Goal: Information Seeking & Learning: Learn about a topic

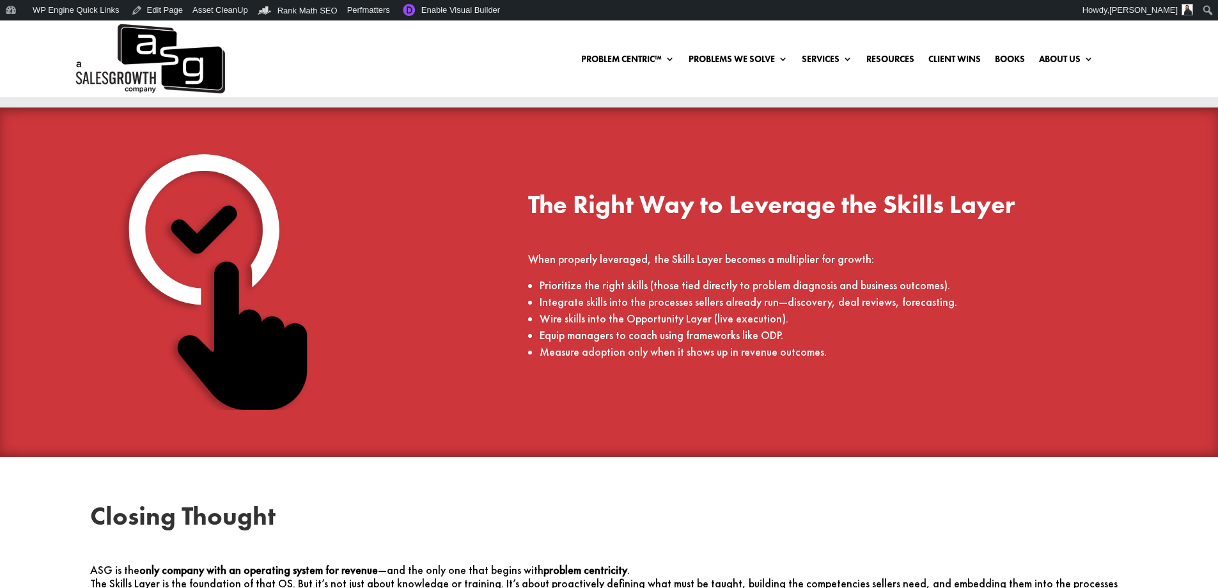
scroll to position [2622, 0]
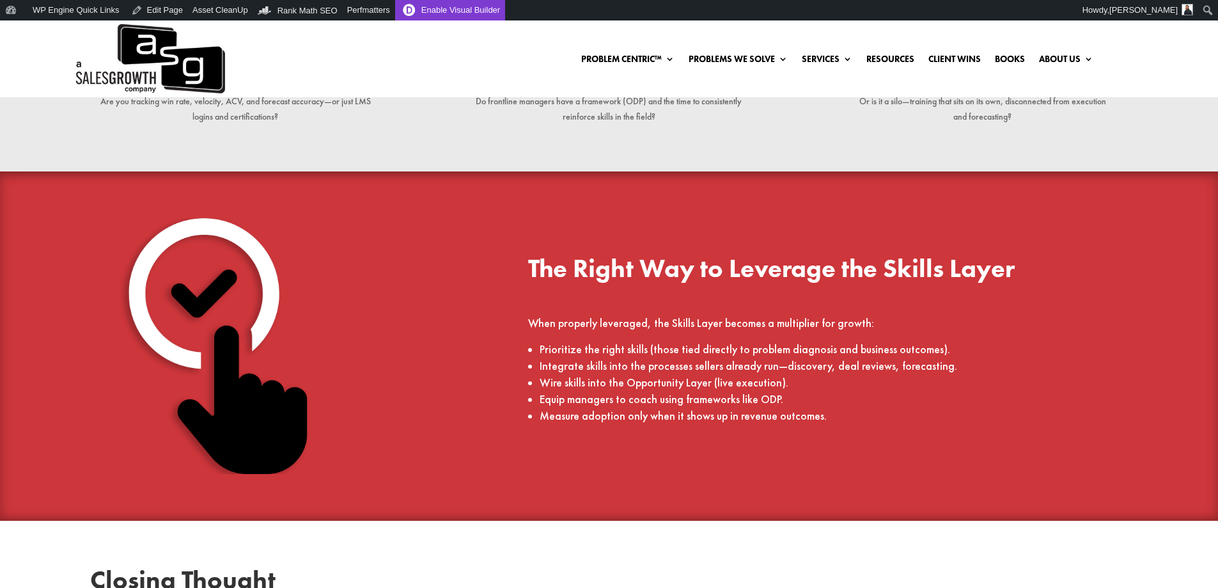
click at [454, 12] on link "Enable Visual Builder" at bounding box center [450, 10] width 110 height 20
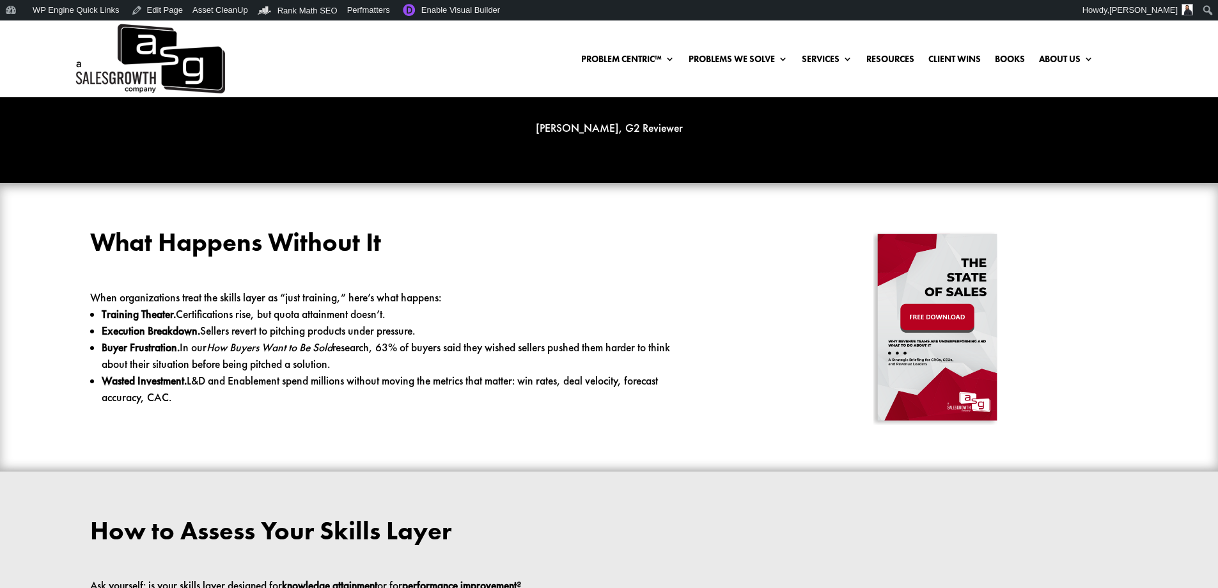
scroll to position [1407, 0]
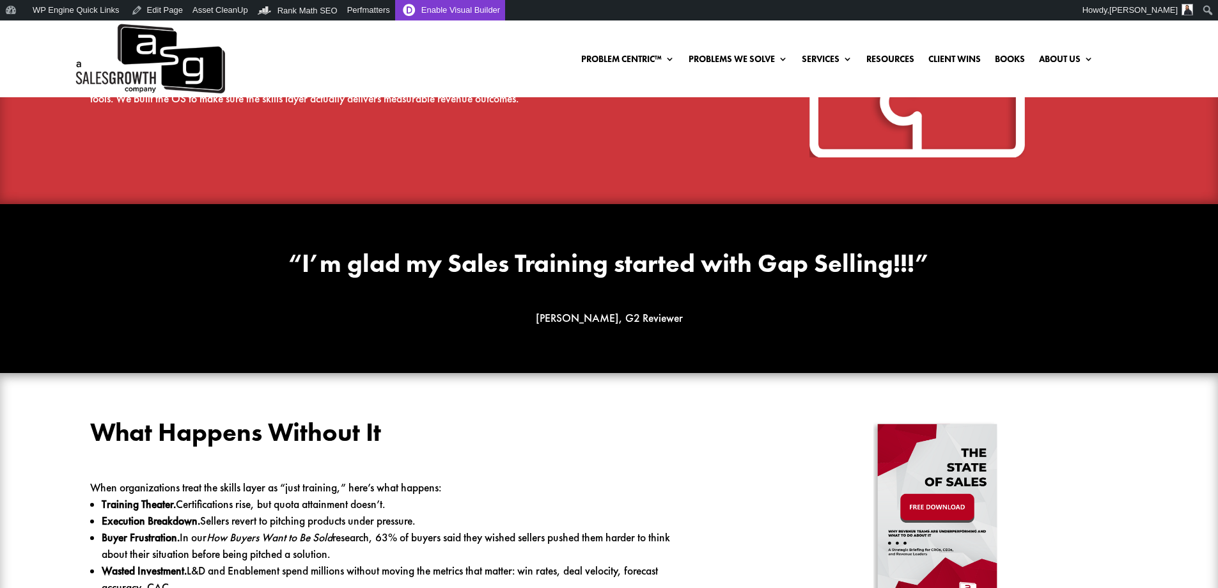
click at [441, 10] on link "Enable Visual Builder" at bounding box center [450, 10] width 110 height 20
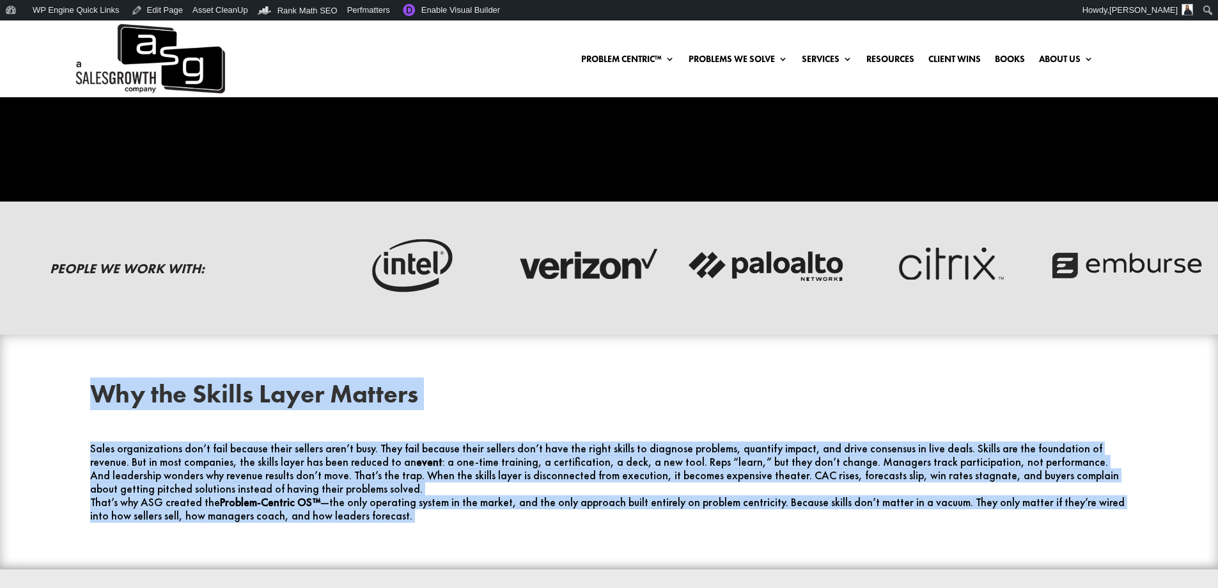
scroll to position [256, 0]
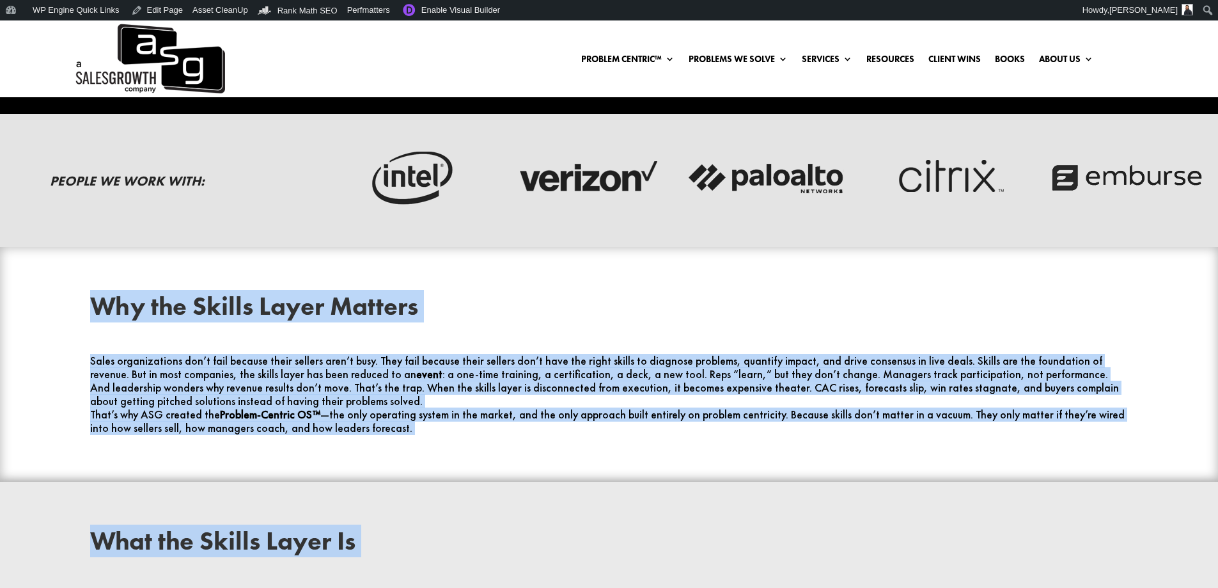
drag, startPoint x: 413, startPoint y: 292, endPoint x: 94, endPoint y: 273, distance: 319.7
copy div "Why the Skills Layer Matters Sales organizations don’t fail because their selle…"
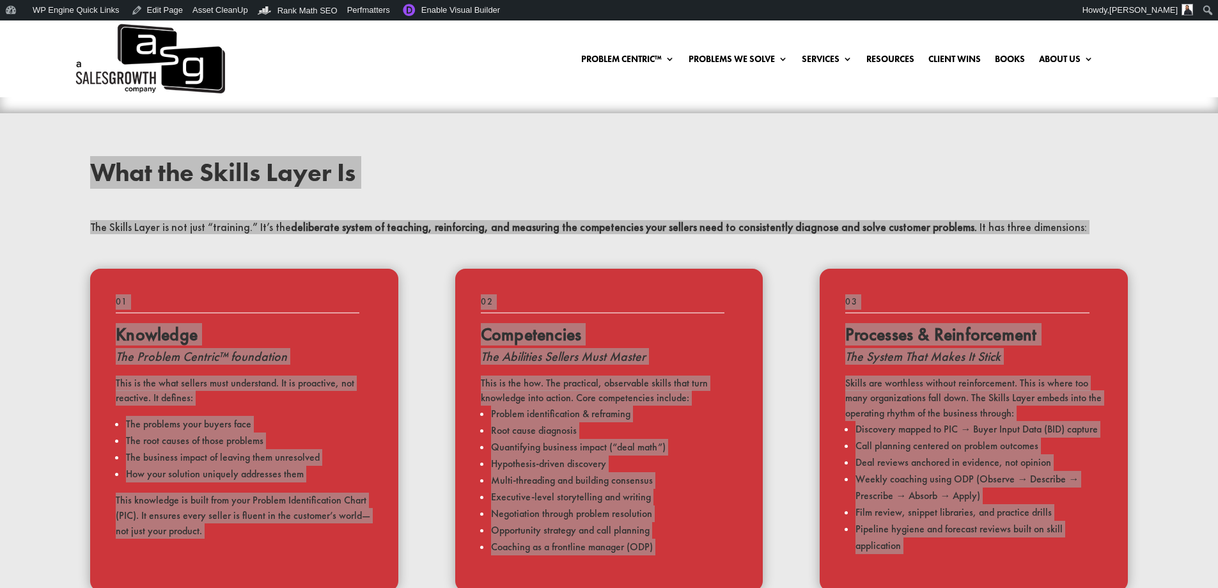
scroll to position [640, 0]
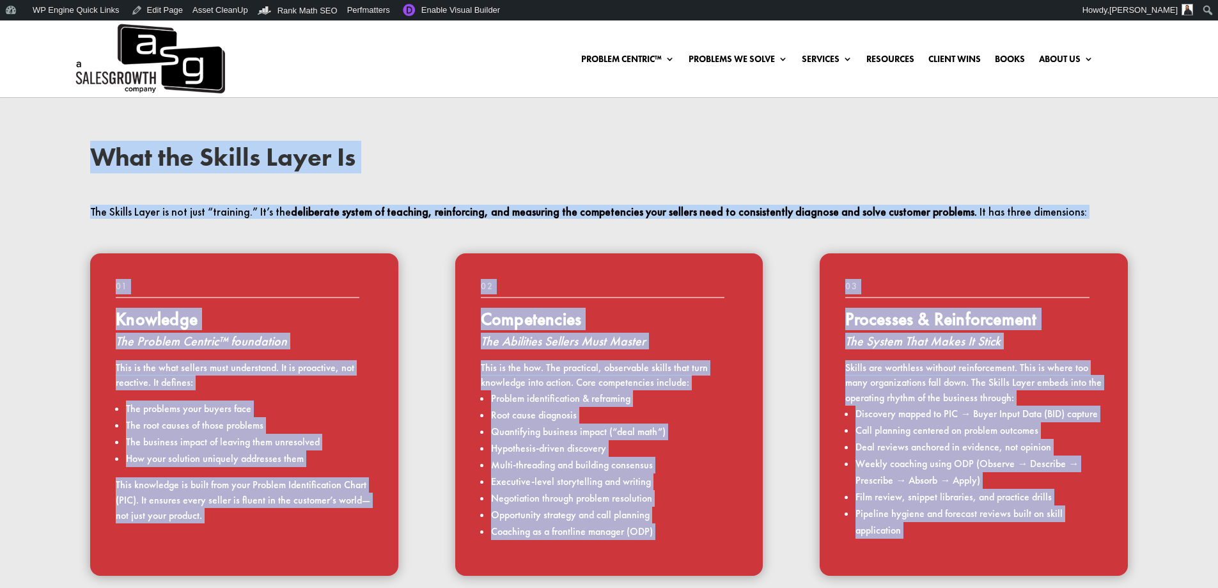
click at [642, 235] on div "What the Skills Layer Is The Skills Layer is not just “training.” It’s the deli…" at bounding box center [609, 181] width 1097 height 109
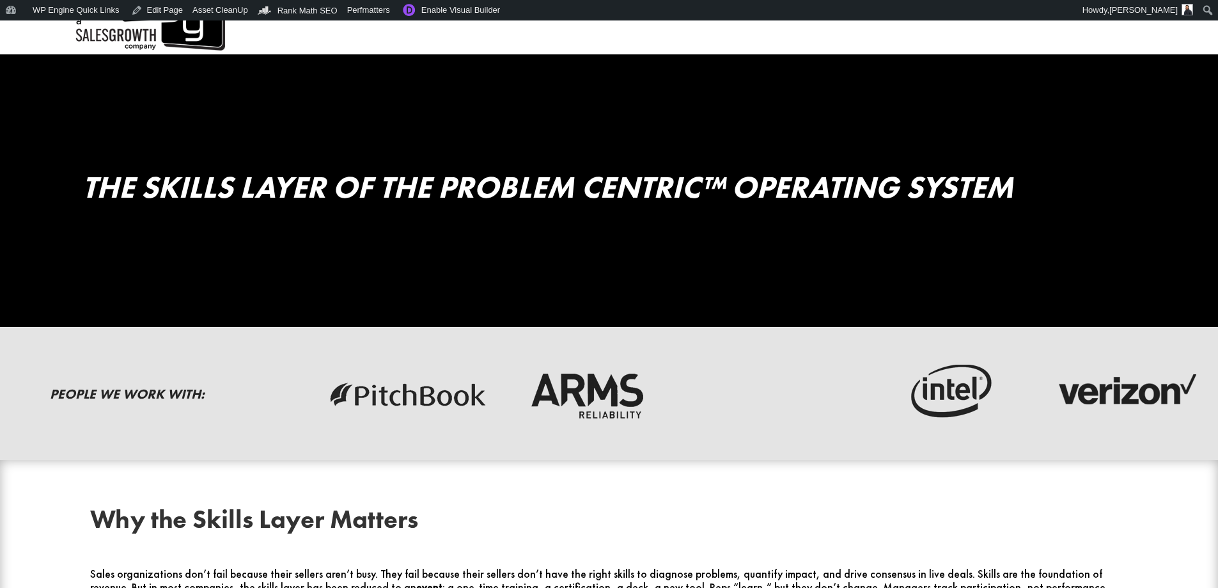
scroll to position [0, 0]
